Goal: Find specific page/section: Find specific page/section

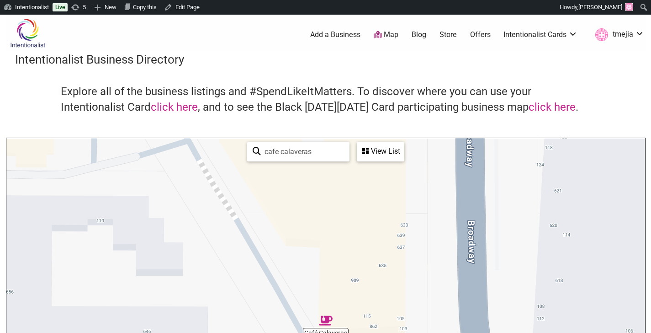
click at [34, 37] on img at bounding box center [27, 33] width 43 height 30
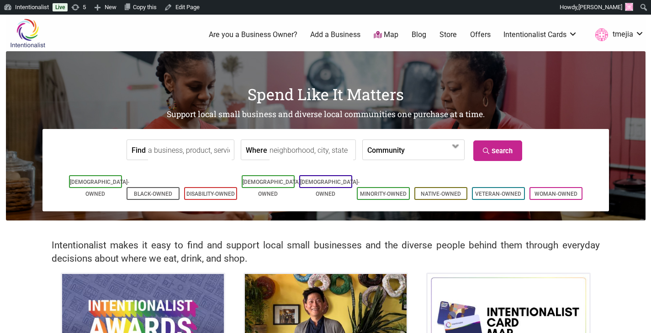
click at [186, 146] on input "Find" at bounding box center [190, 150] width 84 height 21
type input "k"
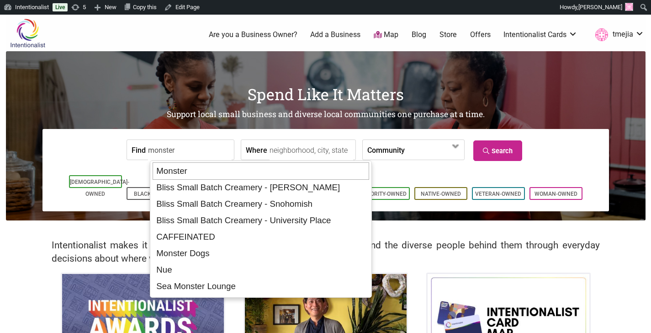
click at [194, 168] on div "Monster" at bounding box center [261, 170] width 217 height 17
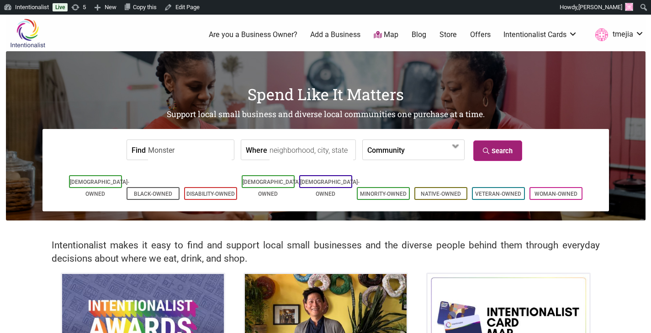
type input "Monster"
click at [489, 149] on link "Search" at bounding box center [497, 150] width 49 height 21
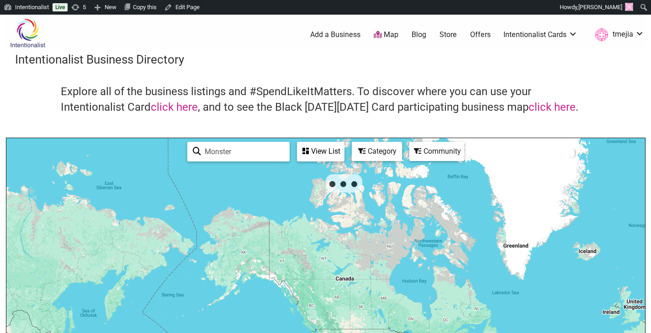
scroll to position [153, 0]
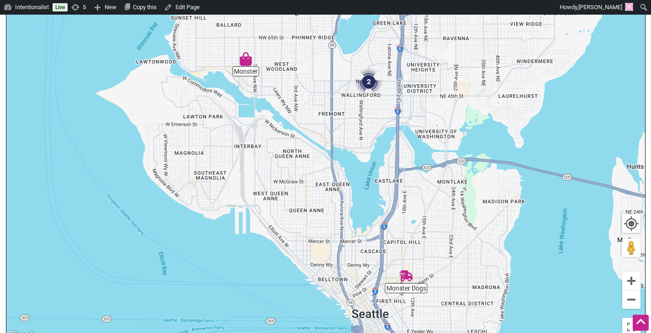
click at [371, 80] on img "2" at bounding box center [368, 81] width 27 height 27
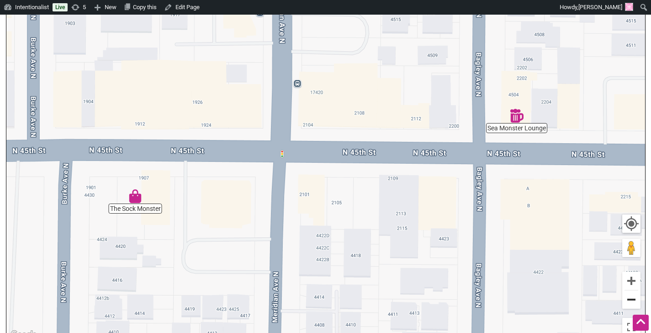
click at [636, 302] on button "Zoom out" at bounding box center [631, 299] width 18 height 18
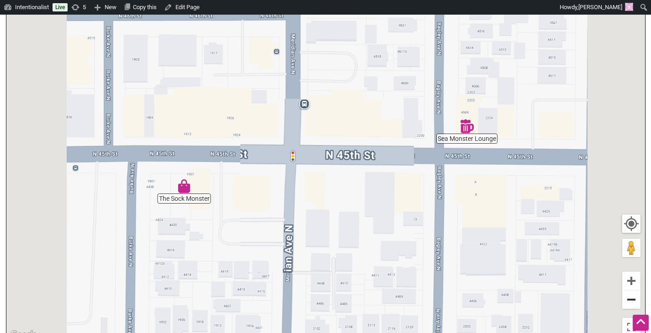
click at [636, 302] on button "Zoom out" at bounding box center [631, 299] width 18 height 18
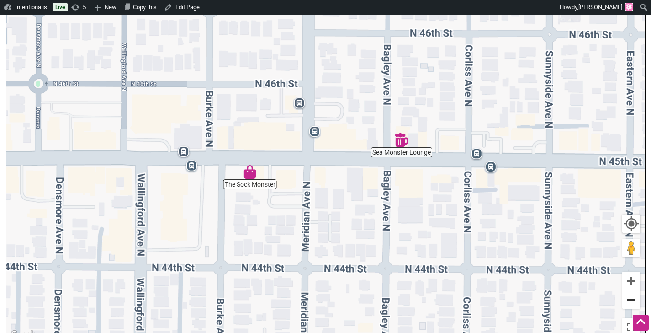
click at [636, 302] on button "Zoom out" at bounding box center [631, 299] width 18 height 18
click at [637, 302] on button "Zoom out" at bounding box center [631, 299] width 18 height 18
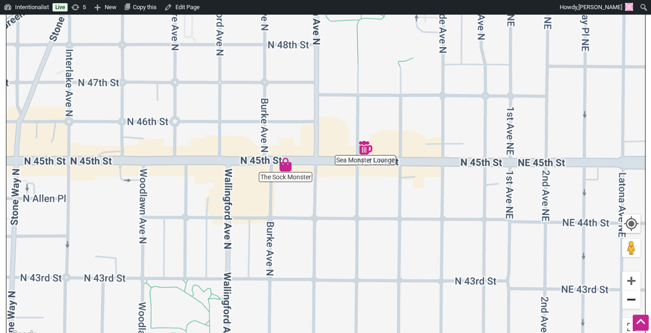
click at [637, 303] on button "Zoom out" at bounding box center [631, 299] width 18 height 18
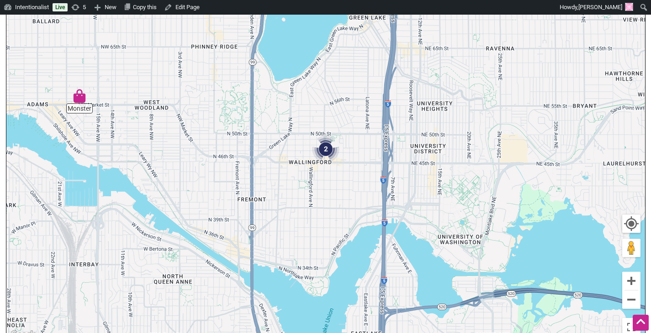
click at [74, 94] on img "Monster" at bounding box center [80, 96] width 14 height 14
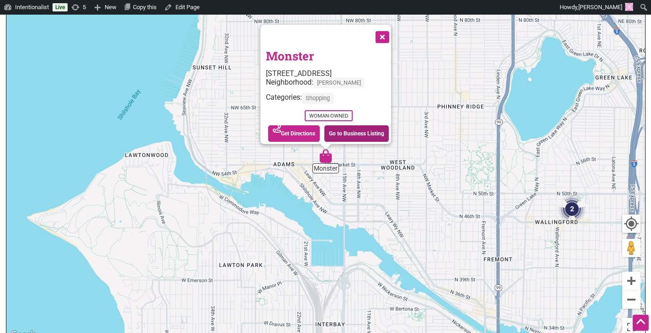
click at [357, 133] on link "Go to Business Listing" at bounding box center [356, 133] width 64 height 16
